Goal: Communication & Community: Ask a question

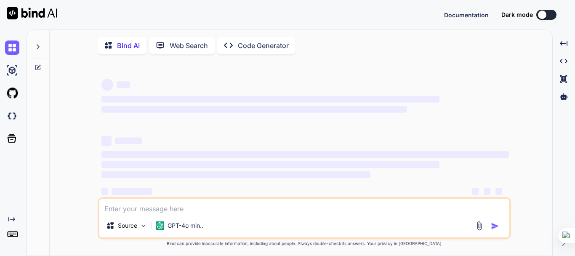
type textarea "x"
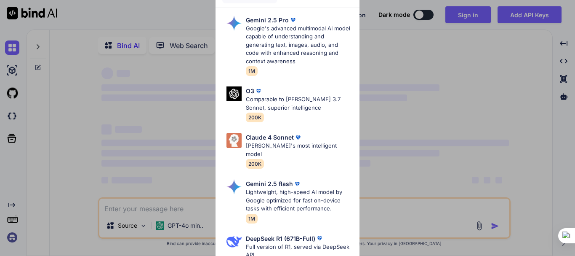
scroll to position [13, 0]
click at [474, 64] on div "Ultra Models Gemini 2.5 Pro Google's advanced multimodal AI model capable of un…" at bounding box center [287, 128] width 575 height 256
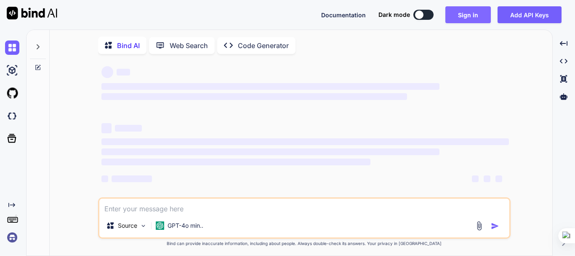
click at [469, 19] on button "Sign in" at bounding box center [467, 14] width 45 height 17
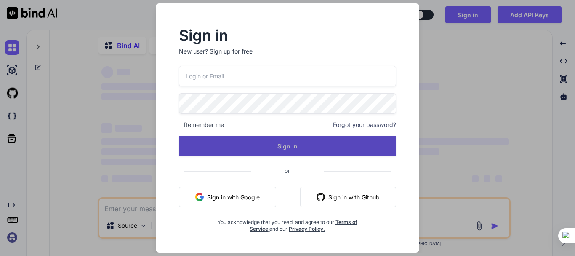
type input "[EMAIL_ADDRESS][DOMAIN_NAME]"
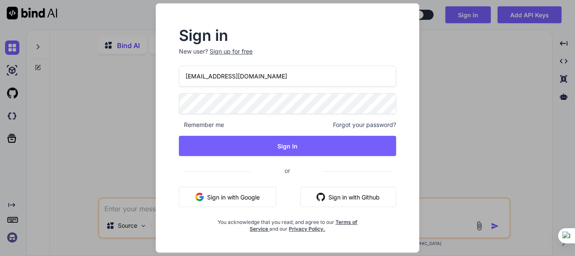
scroll to position [0, 0]
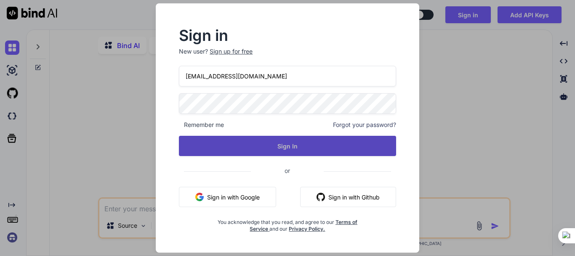
click at [305, 145] on button "Sign In" at bounding box center [287, 146] width 217 height 20
click at [292, 144] on button "Sign In" at bounding box center [287, 146] width 217 height 20
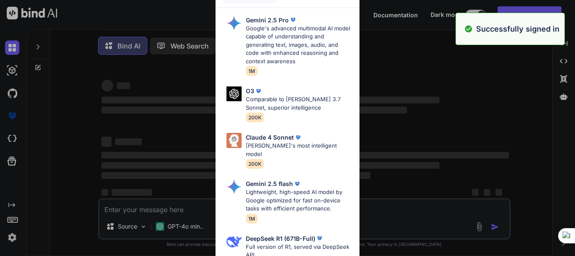
type textarea "x"
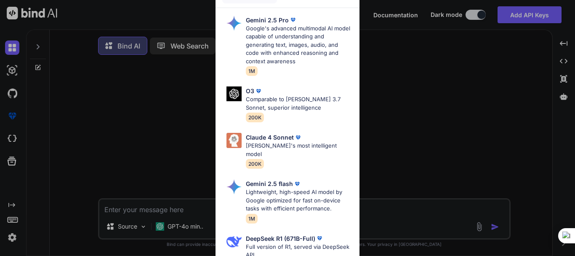
click at [458, 90] on div "Ultra Models Gemini 2.5 Pro Google's advanced multimodal AI model capable of un…" at bounding box center [287, 128] width 575 height 256
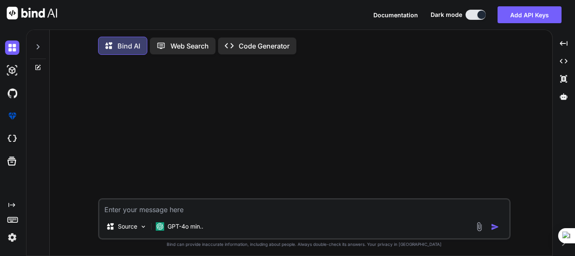
click at [180, 208] on textarea at bounding box center [304, 206] width 410 height 15
type textarea "h"
type textarea "x"
type textarea "he"
type textarea "x"
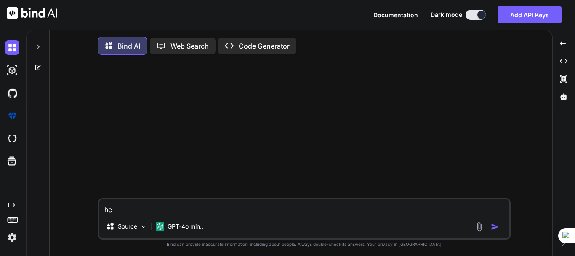
type textarea "hel"
type textarea "x"
type textarea "hell"
type textarea "x"
type textarea "hello"
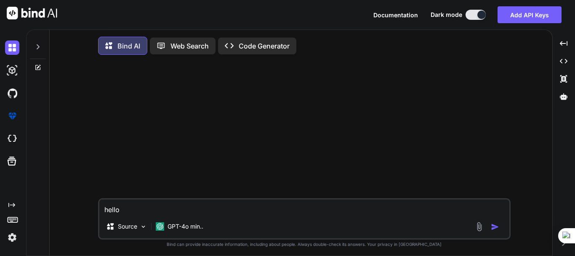
type textarea "x"
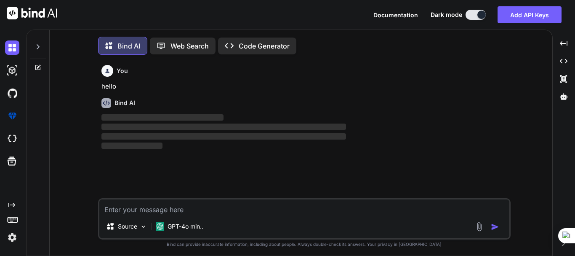
scroll to position [4, 0]
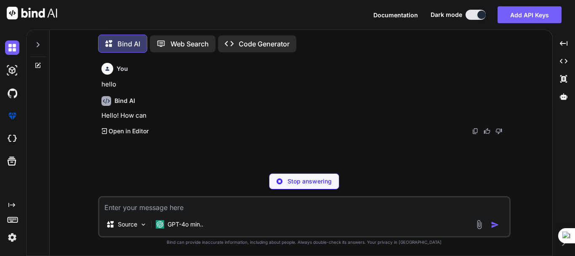
type textarea "x"
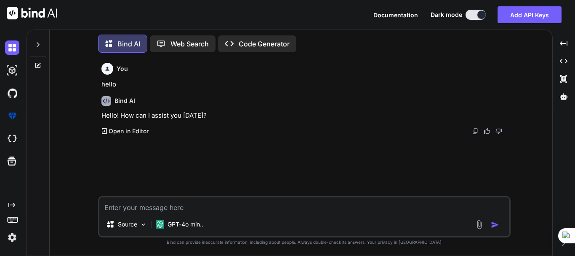
click at [249, 206] on textarea at bounding box center [304, 204] width 410 height 15
paste textarea "1. Open browser. 2. Enter valid URL: [URL][DOMAIN_NAME]. 3. Enter valid email a…"
type textarea "1. Open browser. 2. Enter valid URL: [URL][DOMAIN_NAME]. 3. Enter valid email a…"
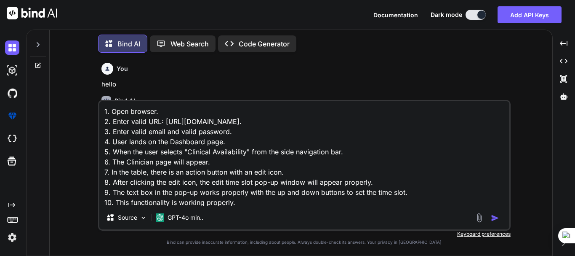
scroll to position [11, 0]
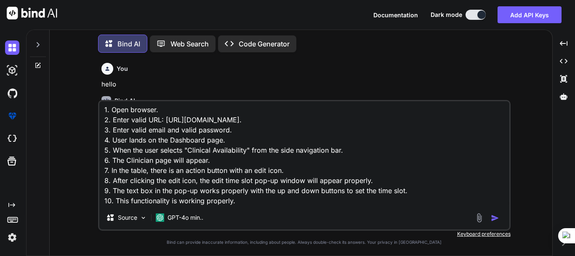
type textarea "x"
type textarea "1. Open browser. 2. Enter valid URL: [URL][DOMAIN_NAME]. 3. Enter valid email a…"
type textarea "x"
type textarea "1. Open browser. 2. Enter valid URL: [URL][DOMAIN_NAME]. 3. Enter valid email a…"
type textarea "x"
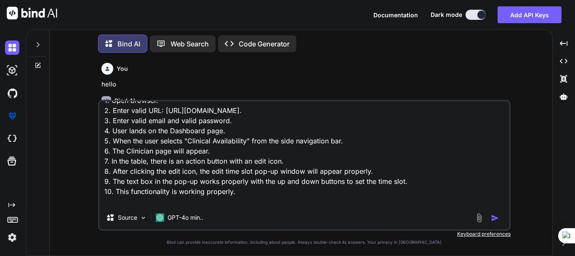
scroll to position [31, 0]
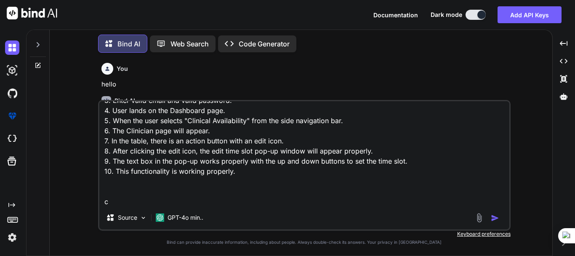
type textarea "1. Open browser. 2. Enter valid URL: [URL][DOMAIN_NAME]. 3. Enter valid email a…"
type textarea "x"
type textarea "1. Open browser. 2. Enter valid URL: [URL][DOMAIN_NAME]. 3. Enter valid email a…"
type textarea "x"
type textarea "1. Open browser. 2. Enter valid URL: [URL][DOMAIN_NAME]. 3. Enter valid email a…"
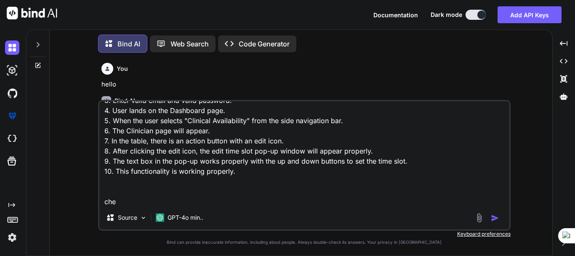
type textarea "x"
type textarea "1. Open browser. 2. Enter valid URL: [URL][DOMAIN_NAME]. 3. Enter valid email a…"
type textarea "x"
type textarea "1. Open browser. 2. Enter valid URL: [URL][DOMAIN_NAME]. 3. Enter valid email a…"
type textarea "x"
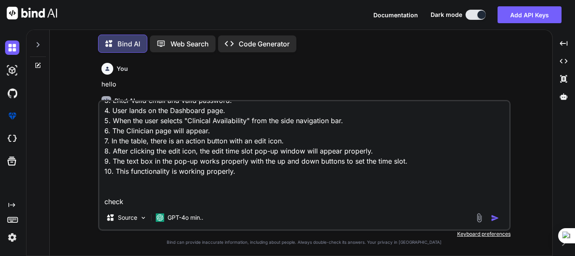
type textarea "1. Open browser. 2. Enter valid URL: [URL][DOMAIN_NAME]. 3. Enter valid email a…"
type textarea "x"
type textarea "1. Open browser. 2. Enter valid URL: [URL][DOMAIN_NAME]. 3. Enter valid email a…"
type textarea "x"
type textarea "1. Open browser. 2. Enter valid URL: [URL][DOMAIN_NAME]. 3. Enter valid email a…"
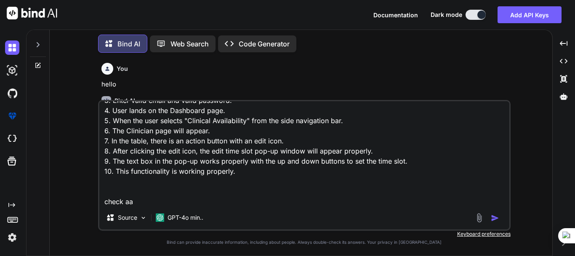
type textarea "x"
type textarea "1. Open browser. 2. Enter valid URL: [URL][DOMAIN_NAME]. 3. Enter valid email a…"
type textarea "x"
type textarea "1. Open browser. 2. Enter valid URL: [URL][DOMAIN_NAME]. 3. Enter valid email a…"
type textarea "x"
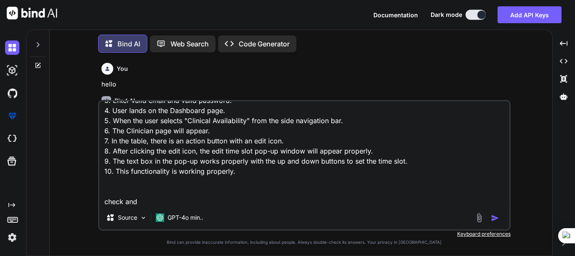
type textarea "1. Open browser. 2. Enter valid URL: [URL][DOMAIN_NAME]. 3. Enter valid email a…"
type textarea "x"
type textarea "1. Open browser. 2. Enter valid URL: [URL][DOMAIN_NAME]. 3. Enter valid email a…"
type textarea "x"
type textarea "1. Open browser. 2. Enter valid URL: [URL][DOMAIN_NAME]. 3. Enter valid email a…"
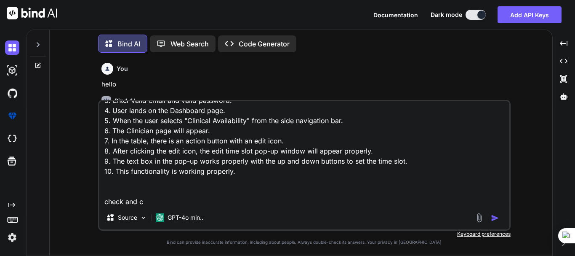
type textarea "x"
type textarea "1. Open browser. 2. Enter valid URL: [URL][DOMAIN_NAME]. 3. Enter valid email a…"
type textarea "x"
type textarea "1. Open browser. 2. Enter valid URL: [URL][DOMAIN_NAME]. 3. Enter valid email a…"
type textarea "x"
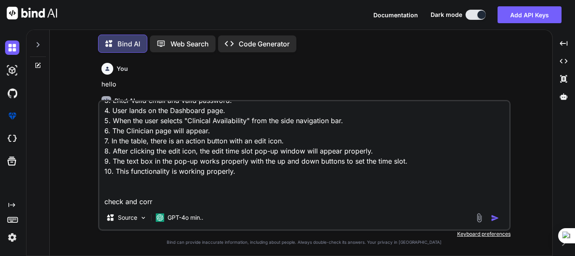
type textarea "1. Open browser. 2. Enter valid URL: [URL][DOMAIN_NAME]. 3. Enter valid email a…"
type textarea "x"
type textarea "1. Open browser. 2. Enter valid URL: [URL][DOMAIN_NAME]. 3. Enter valid email a…"
type textarea "x"
type textarea "1. Open browser. 2. Enter valid URL: [URL][DOMAIN_NAME]. 3. Enter valid email a…"
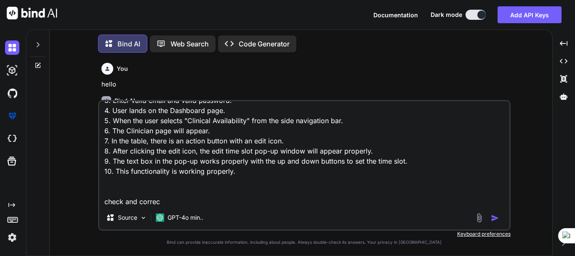
type textarea "x"
type textarea "1. Open browser. 2. Enter valid URL: [URL][DOMAIN_NAME]. 3. Enter valid email a…"
type textarea "x"
type textarea "1. Open browser. 2. Enter valid URL: [URL][DOMAIN_NAME]. 3. Enter valid email a…"
type textarea "x"
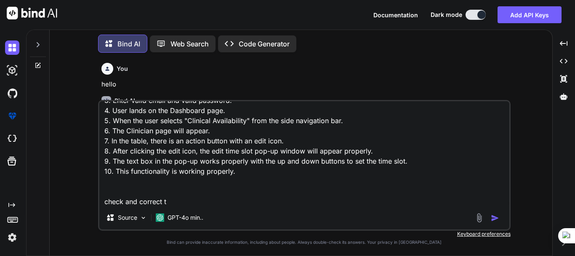
type textarea "1. Open browser. 2. Enter valid URL: [URL][DOMAIN_NAME]. 3. Enter valid email a…"
type textarea "x"
type textarea "1. Open browser. 2. Enter valid URL: [URL][DOMAIN_NAME]. 3. Enter valid email a…"
type textarea "x"
type textarea "1. Open browser. 2. Enter valid URL: [URL][DOMAIN_NAME]. 3. Enter valid email a…"
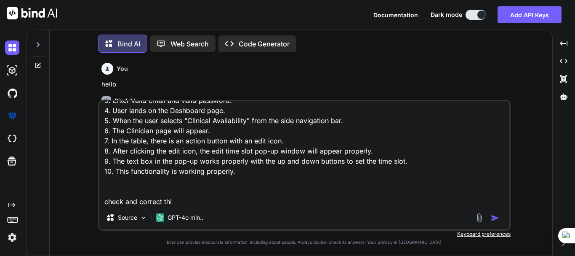
type textarea "x"
type textarea "1. Open browser. 2. Enter valid URL: [URL][DOMAIN_NAME]. 3. Enter valid email a…"
type textarea "x"
type textarea "1. Open browser. 2. Enter valid URL: [URL][DOMAIN_NAME]. 3. Enter valid email a…"
type textarea "x"
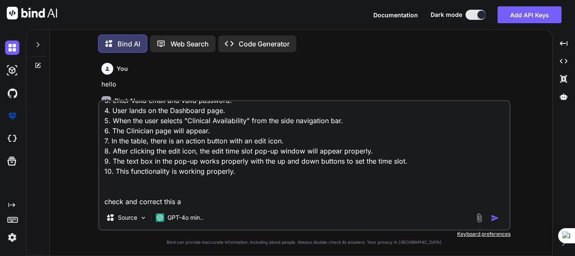
type textarea "1. Open browser. 2. Enter valid URL: [URL][DOMAIN_NAME]. 3. Enter valid email a…"
type textarea "x"
type textarea "1. Open browser. 2. Enter valid URL: [URL][DOMAIN_NAME]. 3. Enter valid email a…"
type textarea "x"
type textarea "1. Open browser. 2. Enter valid URL: [URL][DOMAIN_NAME]. 3. Enter valid email a…"
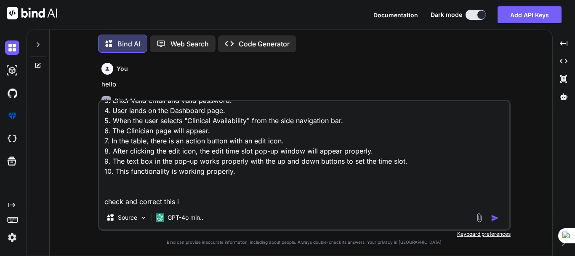
type textarea "x"
type textarea "1. Open browser. 2. Enter valid URL: [URL][DOMAIN_NAME]. 3. Enter valid email a…"
type textarea "x"
type textarea "1. Open browser. 2. Enter valid URL: [URL][DOMAIN_NAME]. 3. Enter valid email a…"
type textarea "x"
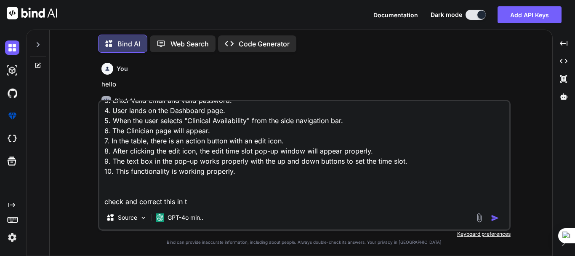
type textarea "1. Open browser. 2. Enter valid URL: [URL][DOMAIN_NAME]. 3. Enter valid email a…"
type textarea "x"
type textarea "1. Open browser. 2. Enter valid URL: [URL][DOMAIN_NAME]. 3. Enter valid email a…"
type textarea "x"
type textarea "1. Open browser. 2. Enter valid URL: [URL][DOMAIN_NAME]. 3. Enter valid email a…"
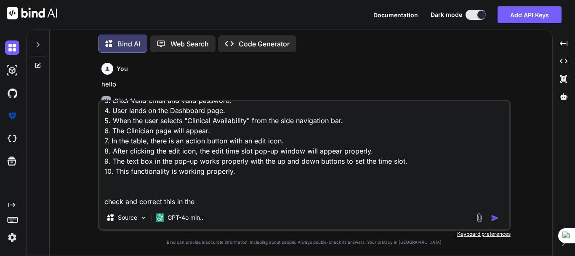
type textarea "x"
type textarea "1. Open browser. 2. Enter valid URL: [URL][DOMAIN_NAME]. 3. Enter valid email a…"
type textarea "x"
type textarea "1. Open browser. 2. Enter valid URL: [URL][DOMAIN_NAME]. 3. Enter valid email a…"
type textarea "x"
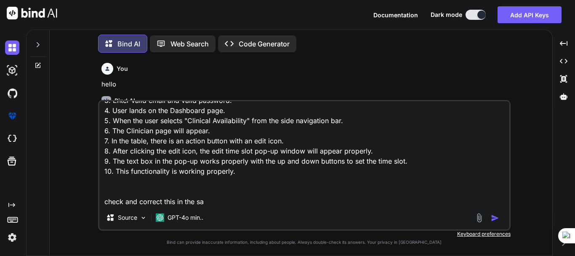
type textarea "1. Open browser. 2. Enter valid URL: [URL][DOMAIN_NAME]. 3. Enter valid email a…"
type textarea "x"
type textarea "1. Open browser. 2. Enter valid URL: [URL][DOMAIN_NAME]. 3. Enter valid email a…"
type textarea "x"
type textarea "1. Open browser. 2. Enter valid URL: [URL][DOMAIN_NAME]. 3. Enter valid email a…"
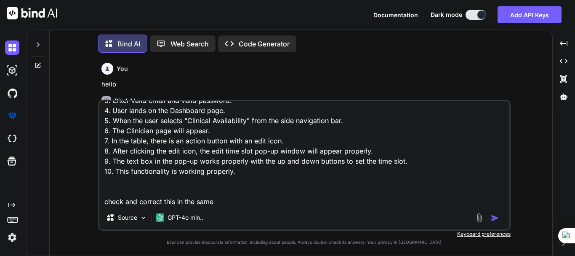
type textarea "x"
type textarea "1. Open browser. 2. Enter valid URL: [URL][DOMAIN_NAME]. 3. Enter valid email a…"
type textarea "x"
type textarea "1. Open browser. 2. Enter valid URL: [URL][DOMAIN_NAME]. 3. Enter valid email a…"
type textarea "x"
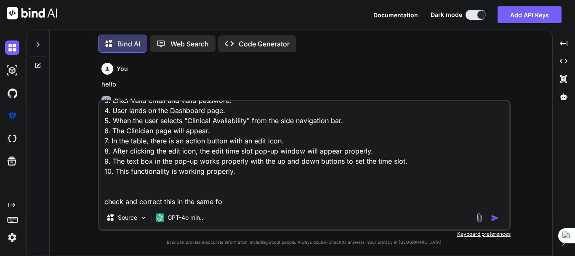
type textarea "1. Open browser. 2. Enter valid URL: [URL][DOMAIN_NAME]. 3. Enter valid email a…"
type textarea "x"
type textarea "1. Open browser. 2. Enter valid URL: [URL][DOMAIN_NAME]. 3. Enter valid email a…"
type textarea "x"
type textarea "1. Open browser. 2. Enter valid URL: [URL][DOMAIN_NAME]. 3. Enter valid email a…"
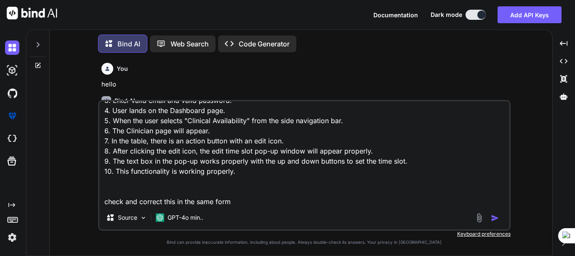
type textarea "x"
type textarea "1. Open browser. 2. Enter valid URL: [URL][DOMAIN_NAME]. 3. Enter valid email a…"
type textarea "x"
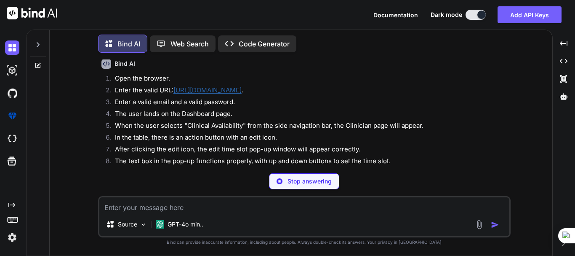
scroll to position [150, 0]
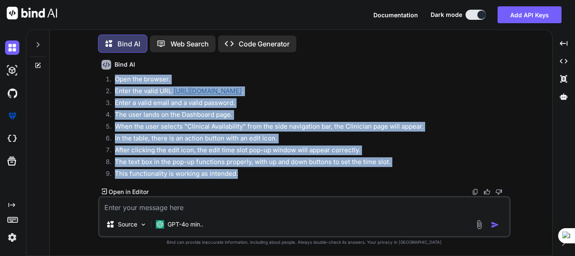
drag, startPoint x: 248, startPoint y: 173, endPoint x: 109, endPoint y: 77, distance: 168.9
click at [109, 77] on ol "Open the browser. Enter the valid URL: [URL][DOMAIN_NAME] . Enter a valid email…" at bounding box center [305, 128] width 408 height 106
copy ol "Open the browser. Enter the valid URL: [URL][DOMAIN_NAME] . Enter a valid email…"
type textarea "x"
